Goal: Navigation & Orientation: Understand site structure

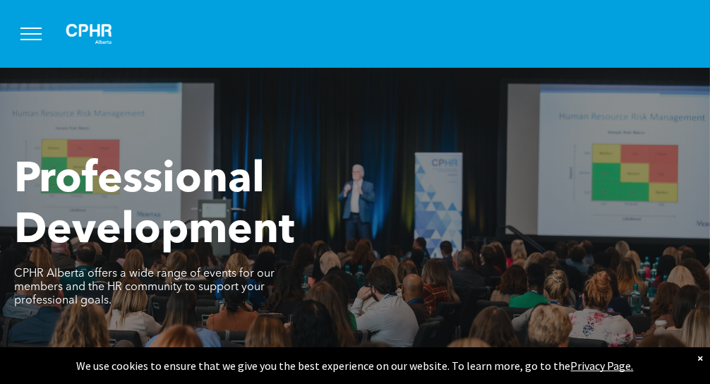
click at [36, 29] on button "menu" at bounding box center [31, 34] width 37 height 37
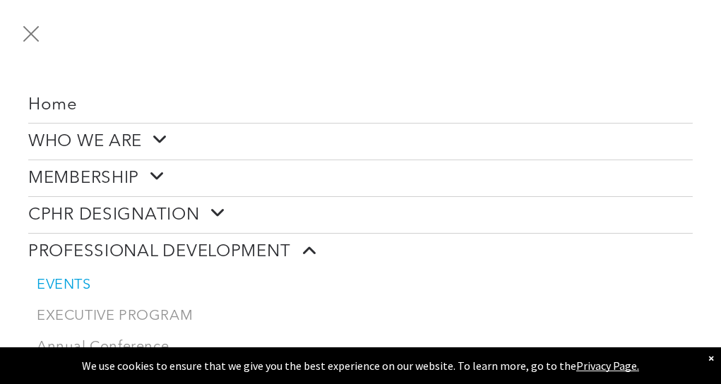
scroll to position [5, 0]
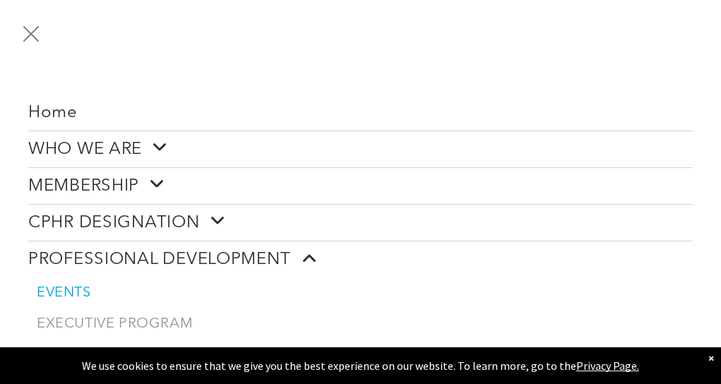
click at [66, 101] on link "Home" at bounding box center [360, 113] width 664 height 35
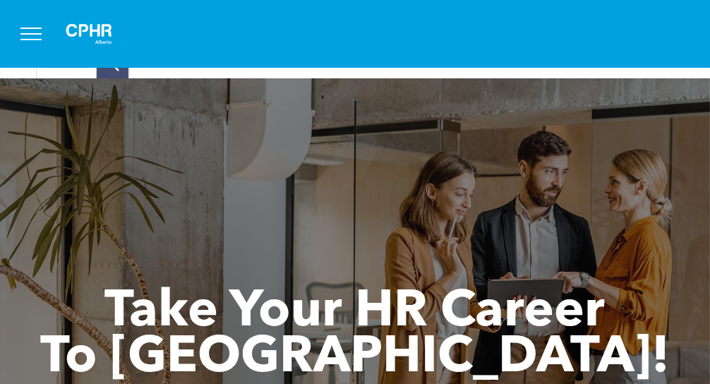
click at [37, 28] on button "menu" at bounding box center [31, 34] width 37 height 37
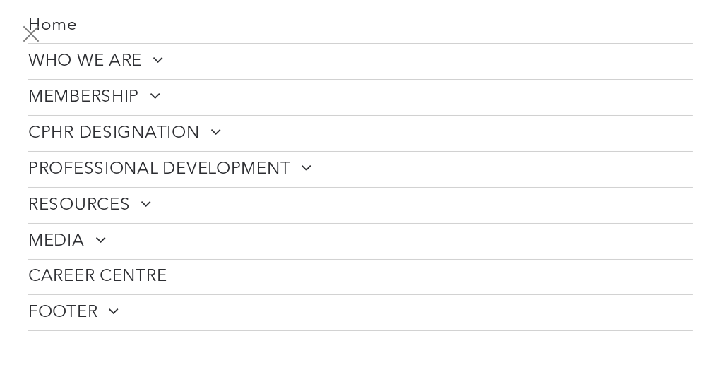
scroll to position [94, 0]
click at [108, 50] on span "WHO WE ARE" at bounding box center [96, 59] width 136 height 21
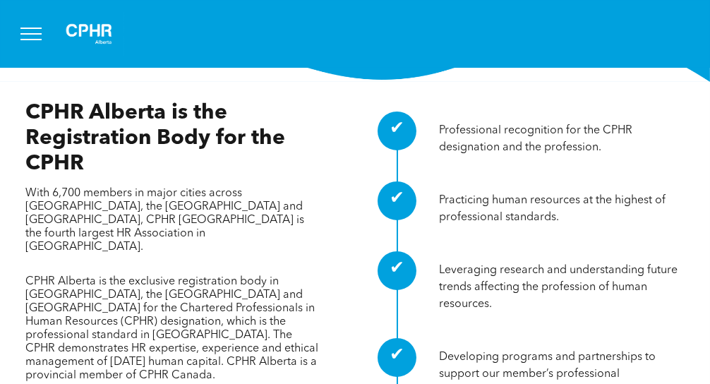
scroll to position [413, 0]
